Goal: Transaction & Acquisition: Purchase product/service

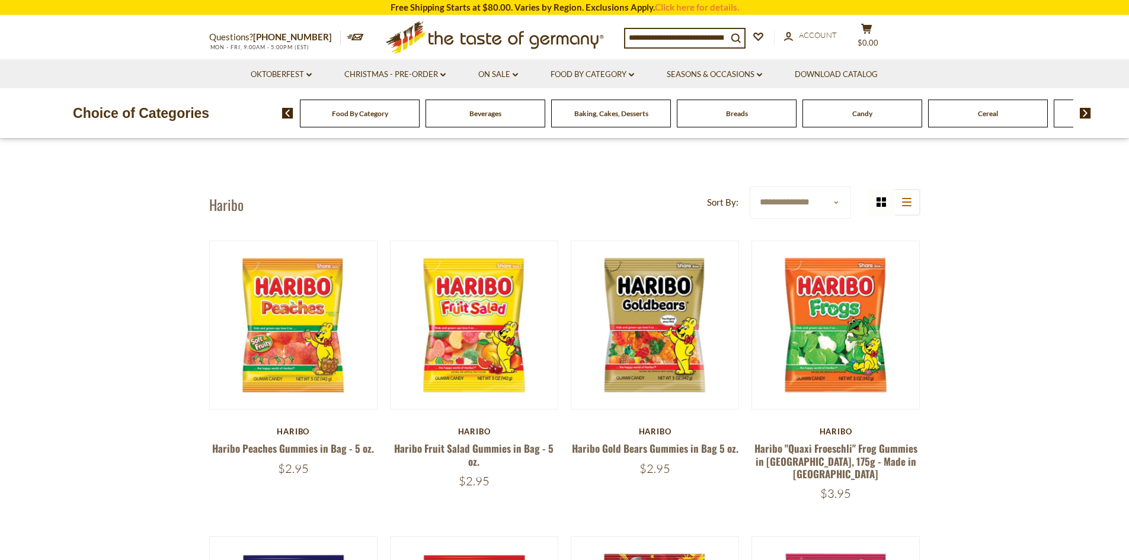
click at [834, 203] on select "**********" at bounding box center [800, 202] width 101 height 33
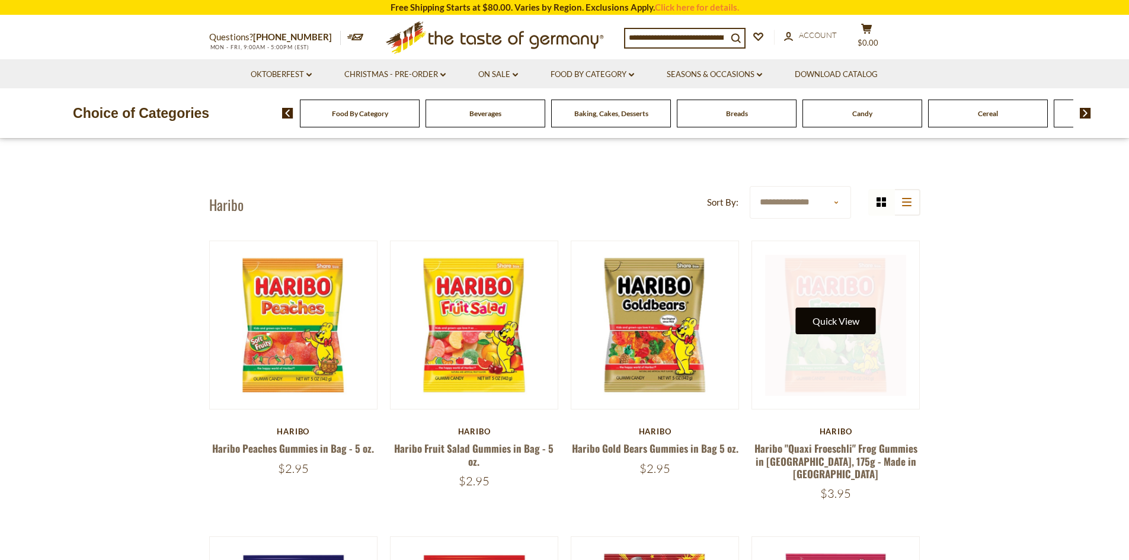
select select "*********"
click at [750, 186] on select "**********" at bounding box center [800, 202] width 101 height 33
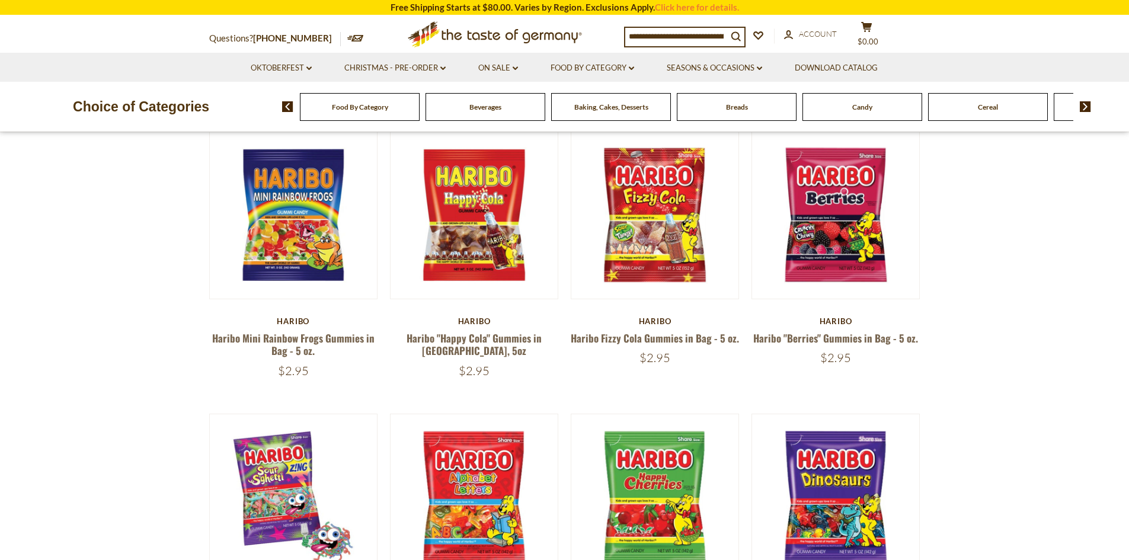
scroll to position [398, 0]
